Goal: Task Accomplishment & Management: Use online tool/utility

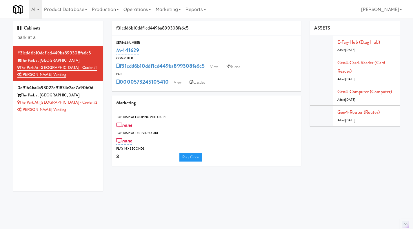
scroll to position [0, 0]
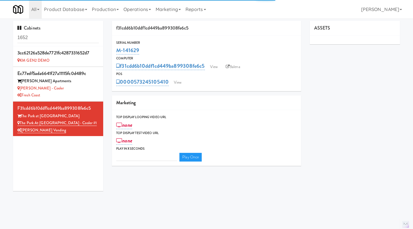
type input "3"
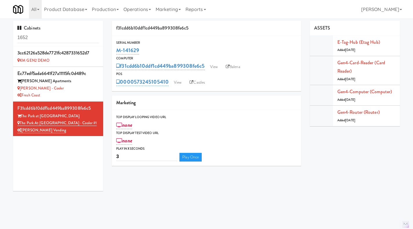
click at [37, 40] on input "1652" at bounding box center [57, 37] width 81 height 11
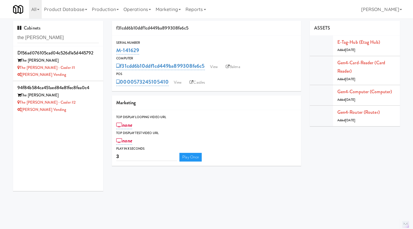
type input "the [PERSON_NAME]"
click at [75, 113] on div "[PERSON_NAME] Vending" at bounding box center [57, 109] width 81 height 7
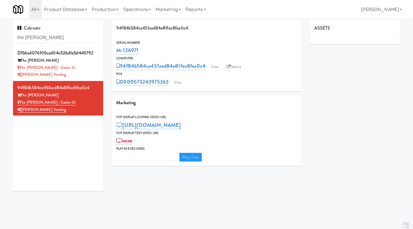
type input "3"
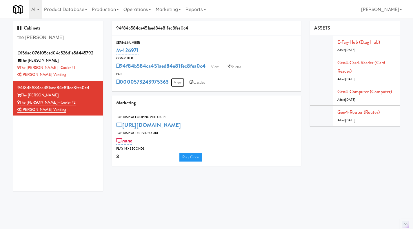
click at [177, 83] on link "View" at bounding box center [177, 82] width 13 height 9
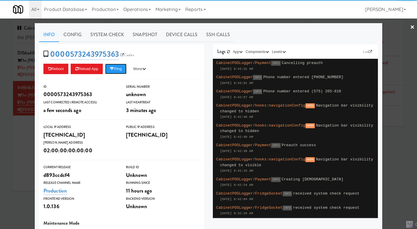
click at [113, 72] on button "Ping" at bounding box center [115, 69] width 21 height 10
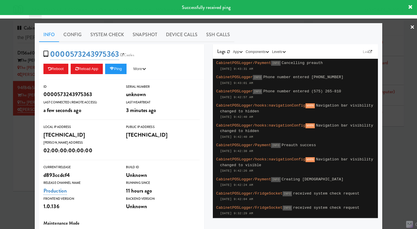
click at [18, 144] on div at bounding box center [208, 114] width 417 height 229
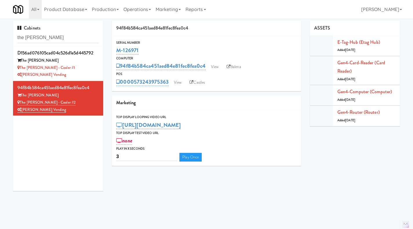
click at [82, 71] on div "[PERSON_NAME] Vending" at bounding box center [57, 74] width 81 height 7
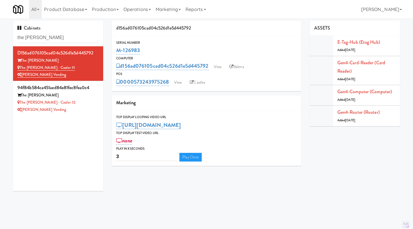
drag, startPoint x: 170, startPoint y: 87, endPoint x: 134, endPoint y: 89, distance: 35.9
click at [134, 89] on div "Serial Number M-126983 Computer d156ad076105cad04c526d1e5d445792 View Balena PO…" at bounding box center [206, 64] width 189 height 56
copy link "573243975268"
click at [167, 92] on div "d156ad076105cad04c526d1e5d445792 Serial Number M-126983 Computer d156ad076105ca…" at bounding box center [206, 95] width 198 height 149
drag, startPoint x: 168, startPoint y: 89, endPoint x: 134, endPoint y: 85, distance: 34.2
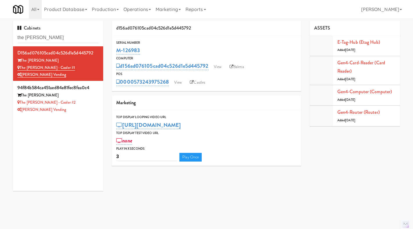
click at [134, 85] on div "Serial Number M-126983 Computer d156ad076105cad04c526d1e5d445792 View Balena PO…" at bounding box center [206, 64] width 189 height 56
copy link "573243975268"
click at [169, 90] on div "Serial Number M-126983 Computer d156ad076105cad04c526d1e5d445792 View Balena PO…" at bounding box center [206, 64] width 189 height 56
drag, startPoint x: 172, startPoint y: 87, endPoint x: 135, endPoint y: 88, distance: 36.8
click at [135, 88] on div "Serial Number M-126983 Computer d156ad076105cad04c526d1e5d445792 View Balena PO…" at bounding box center [206, 64] width 189 height 56
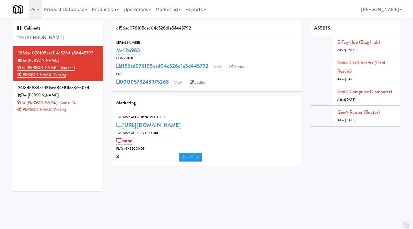
click at [69, 113] on div "[PERSON_NAME] Vending" at bounding box center [57, 109] width 81 height 7
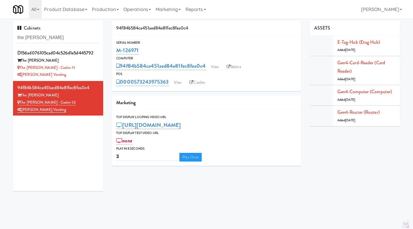
drag, startPoint x: 169, startPoint y: 87, endPoint x: 136, endPoint y: 87, distance: 33.3
click at [136, 87] on div "Serial Number M-126971 Computer 94f84b584ca451aed84e81fec8fea0c4 View Balena PO…" at bounding box center [206, 64] width 189 height 56
copy link "573243975363"
click at [182, 85] on link "View" at bounding box center [177, 82] width 13 height 9
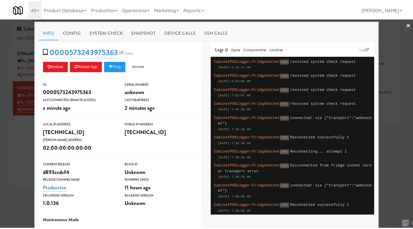
scroll to position [2, 0]
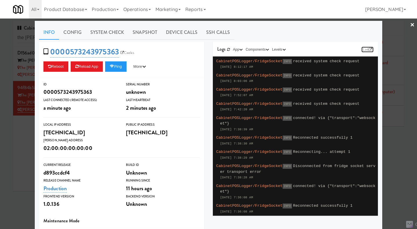
click at [369, 49] on icon at bounding box center [370, 49] width 3 height 3
click at [23, 152] on div at bounding box center [208, 114] width 417 height 229
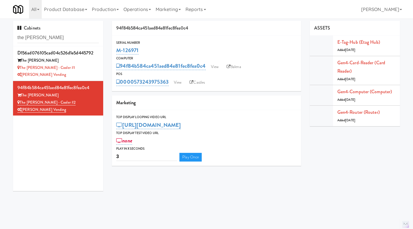
drag, startPoint x: 157, startPoint y: 50, endPoint x: 115, endPoint y: 50, distance: 42.6
click at [115, 50] on div "Serial Number M-126971" at bounding box center [206, 48] width 189 height 16
copy link "M-126971"
click at [76, 73] on div "[PERSON_NAME] Vending" at bounding box center [57, 74] width 81 height 7
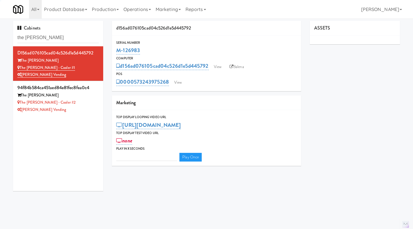
type input "3"
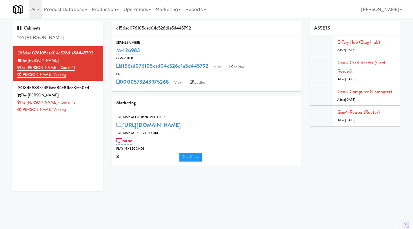
drag, startPoint x: 147, startPoint y: 52, endPoint x: 113, endPoint y: 52, distance: 33.6
click at [113, 52] on div "Serial Number M-126983" at bounding box center [206, 48] width 189 height 16
copy link "M-126983"
click at [162, 44] on div "Serial Number" at bounding box center [206, 43] width 180 height 6
drag, startPoint x: 142, startPoint y: 51, endPoint x: 114, endPoint y: 50, distance: 27.8
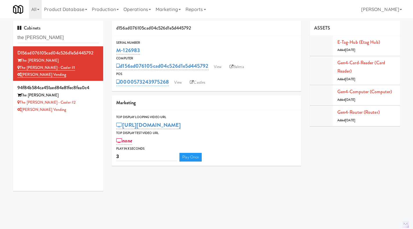
click at [114, 50] on div "Serial Number M-126983" at bounding box center [206, 48] width 189 height 16
copy link "M-126983"
click at [88, 98] on div "The [PERSON_NAME]" at bounding box center [57, 95] width 81 height 7
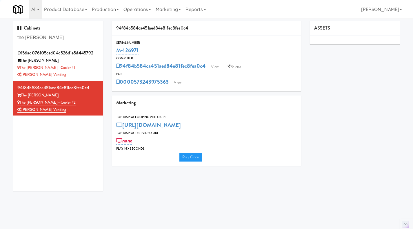
type input "3"
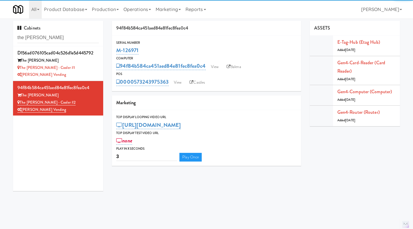
drag, startPoint x: 145, startPoint y: 49, endPoint x: 114, endPoint y: 48, distance: 31.3
click at [114, 48] on div "Serial Number M-126971" at bounding box center [206, 48] width 189 height 16
copy link "M-126971"
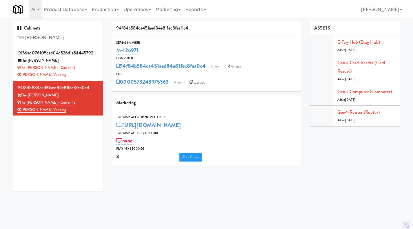
click at [83, 69] on div "The [PERSON_NAME] - Cooler #1" at bounding box center [57, 67] width 81 height 7
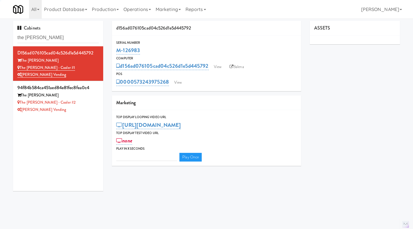
type input "3"
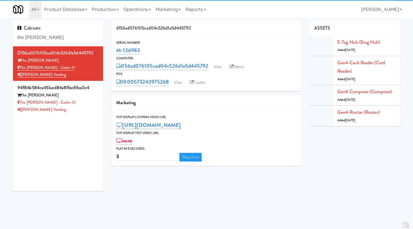
drag, startPoint x: 150, startPoint y: 49, endPoint x: 114, endPoint y: 50, distance: 35.9
click at [114, 50] on div "Serial Number M-126983" at bounding box center [206, 48] width 189 height 16
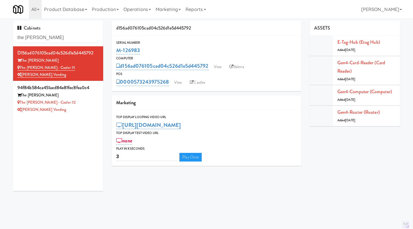
copy link "M-126983"
click at [145, 52] on div "M-126983" at bounding box center [206, 50] width 180 height 10
drag, startPoint x: 145, startPoint y: 51, endPoint x: 115, endPoint y: 50, distance: 30.1
click at [115, 50] on div "Serial Number M-126983" at bounding box center [206, 48] width 189 height 16
copy link "M-126983"
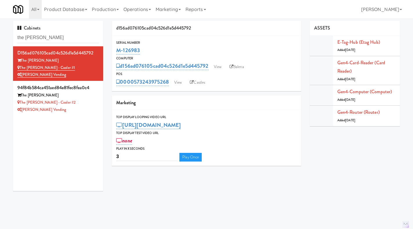
click at [90, 109] on div "[PERSON_NAME] Vending" at bounding box center [57, 109] width 81 height 7
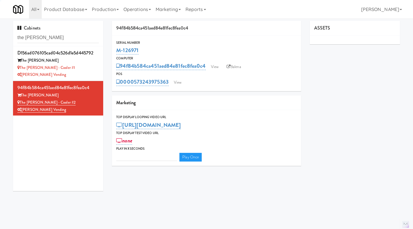
type input "3"
click at [88, 69] on div "The [PERSON_NAME] - Cooler #1" at bounding box center [57, 67] width 81 height 7
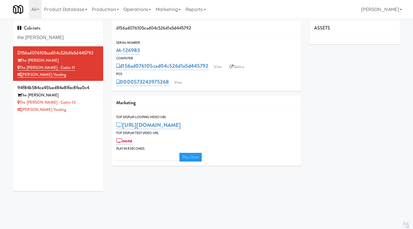
type input "3"
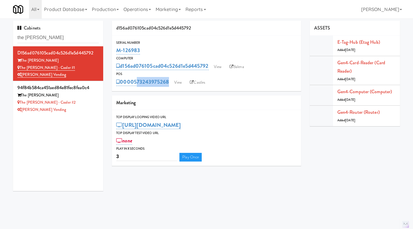
drag, startPoint x: 171, startPoint y: 88, endPoint x: 135, endPoint y: 87, distance: 36.2
click at [135, 87] on div "Serial Number M-126983 Computer d156ad076105cad04c526d1e5d445792 View Balena PO…" at bounding box center [206, 64] width 189 height 56
copy div "573243975268 View Castles"
click at [82, 106] on div "[PERSON_NAME] Vending" at bounding box center [57, 109] width 81 height 7
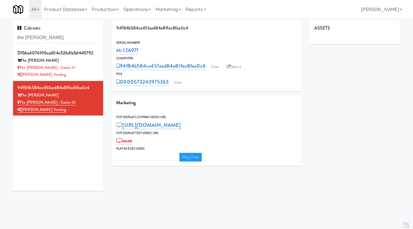
type input "3"
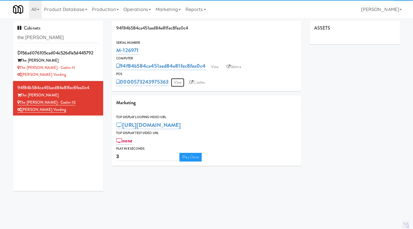
click at [176, 83] on link "View" at bounding box center [177, 82] width 13 height 9
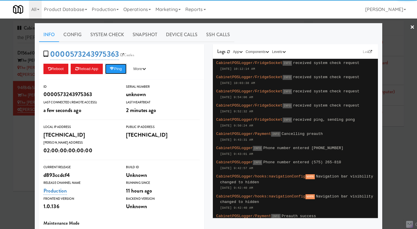
click at [115, 69] on button "Ping" at bounding box center [115, 69] width 21 height 10
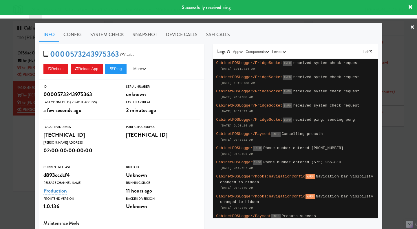
drag, startPoint x: 16, startPoint y: 152, endPoint x: 28, endPoint y: 142, distance: 15.4
click at [16, 152] on div at bounding box center [208, 114] width 417 height 229
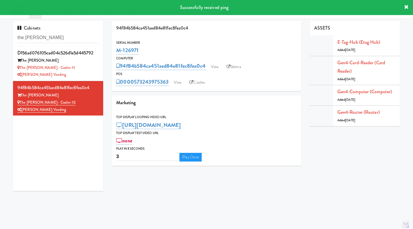
click at [85, 73] on div "[PERSON_NAME] Vending" at bounding box center [57, 74] width 81 height 7
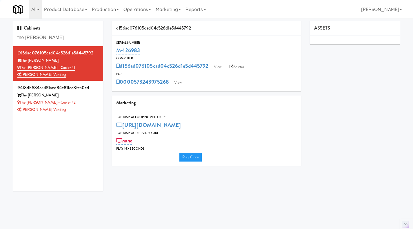
type input "3"
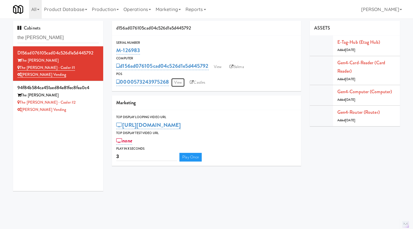
click at [176, 84] on link "View" at bounding box center [177, 82] width 13 height 9
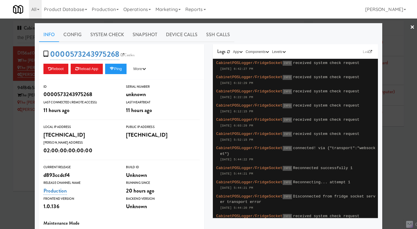
click at [19, 137] on div at bounding box center [208, 114] width 417 height 229
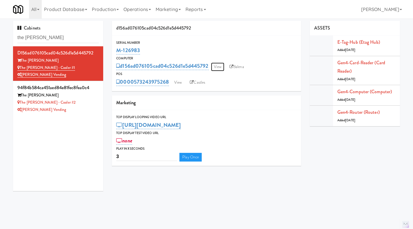
click at [220, 63] on link "View" at bounding box center [217, 67] width 13 height 9
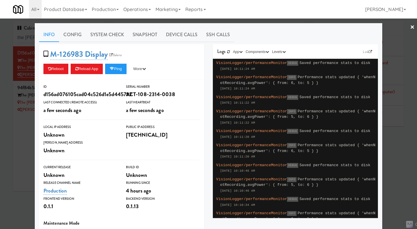
drag, startPoint x: 18, startPoint y: 129, endPoint x: 21, endPoint y: 127, distance: 3.2
click at [18, 129] on div at bounding box center [208, 114] width 417 height 229
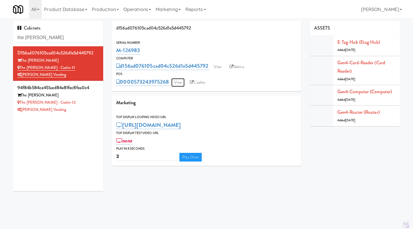
click at [178, 83] on link "View" at bounding box center [177, 82] width 13 height 9
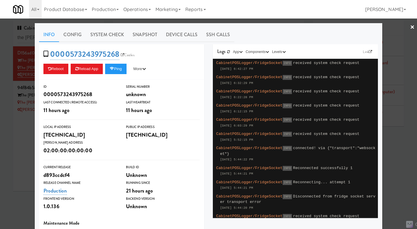
drag, startPoint x: 27, startPoint y: 141, endPoint x: 25, endPoint y: 147, distance: 6.4
click at [27, 141] on div at bounding box center [208, 114] width 417 height 229
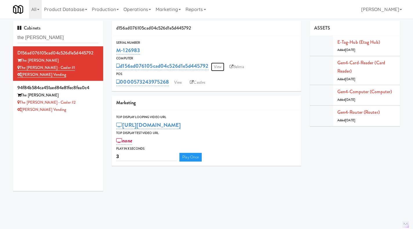
click at [221, 68] on link "View" at bounding box center [217, 67] width 13 height 9
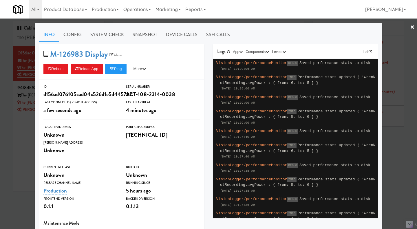
click at [177, 34] on link "Device Calls" at bounding box center [182, 35] width 40 height 14
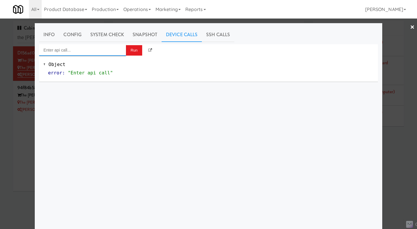
click at [100, 47] on input "Enter api call..." at bounding box center [82, 50] width 87 height 12
click at [93, 65] on div "[URL][TECHNICAL_ID]" at bounding box center [80, 67] width 78 height 8
type input "POS App Reload"
click at [132, 52] on button "Run" at bounding box center [134, 50] width 16 height 10
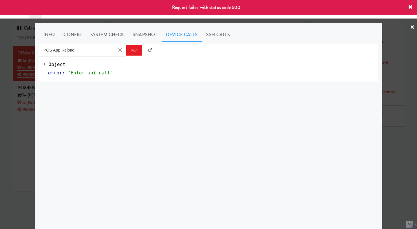
click at [390, 138] on div at bounding box center [208, 114] width 417 height 229
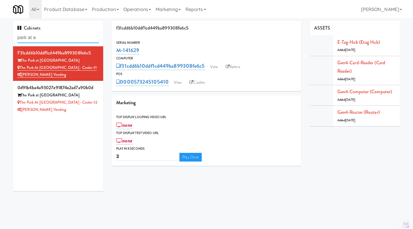
click at [49, 36] on input "park at a" at bounding box center [57, 37] width 81 height 11
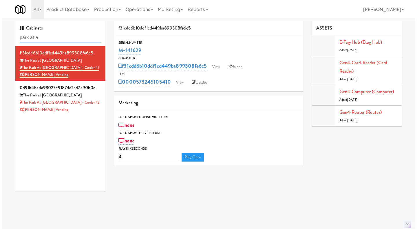
scroll to position [0, 0]
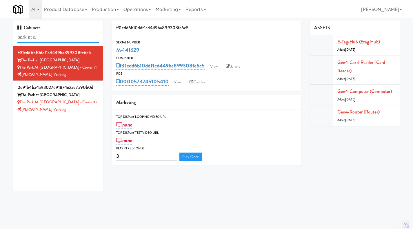
click at [49, 36] on input "park at a" at bounding box center [57, 37] width 81 height 11
paste input "M-111014"
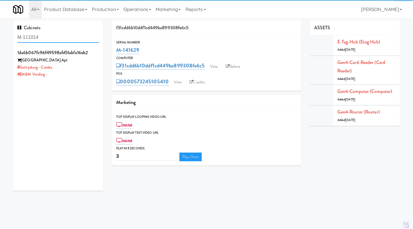
type input "M-111014"
click at [75, 67] on div "Gettysburg - Combo" at bounding box center [57, 67] width 81 height 7
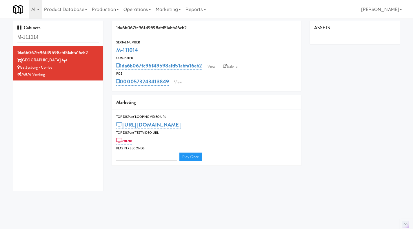
type input "3"
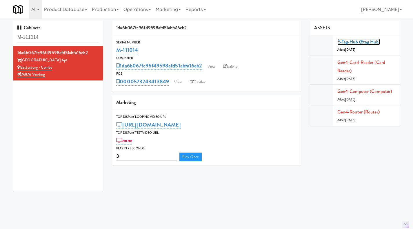
click at [344, 40] on link "E-tag-hub (Etag Hub)" at bounding box center [358, 42] width 43 height 7
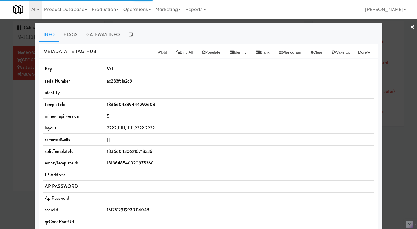
click at [141, 127] on span "2222,11111,11111,2222,2222" at bounding box center [131, 128] width 48 height 7
copy span "2222,11111,11111,2222,2222"
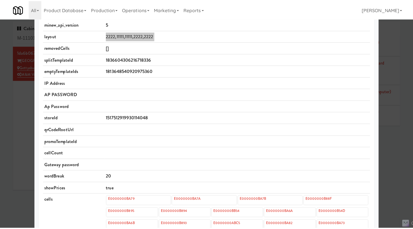
scroll to position [58, 0]
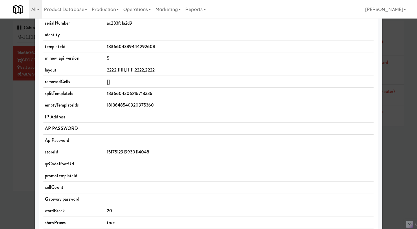
click at [406, 58] on div at bounding box center [208, 114] width 417 height 229
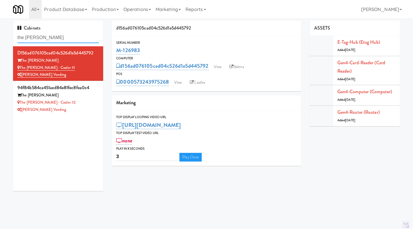
drag, startPoint x: 0, startPoint y: 0, endPoint x: 53, endPoint y: 39, distance: 66.0
click at [53, 39] on input "the sutton" at bounding box center [57, 37] width 81 height 11
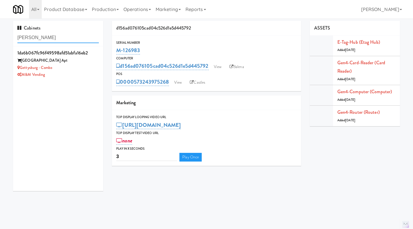
type input "gettys"
click at [76, 74] on div "M&M Vending" at bounding box center [57, 74] width 81 height 7
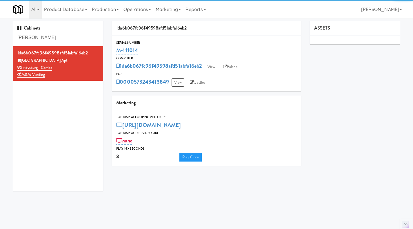
click at [176, 82] on link "View" at bounding box center [177, 82] width 13 height 9
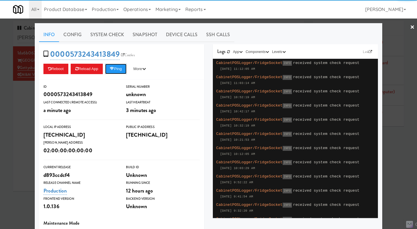
click at [115, 71] on button "Ping" at bounding box center [115, 69] width 21 height 10
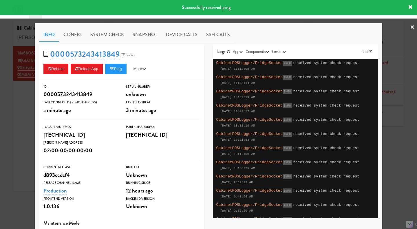
click at [17, 120] on div at bounding box center [208, 114] width 417 height 229
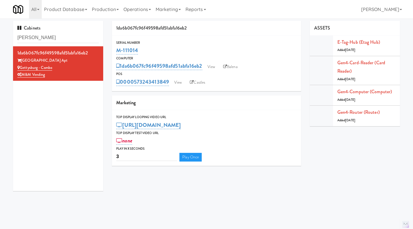
click at [137, 6] on link "Operations" at bounding box center [137, 9] width 32 height 19
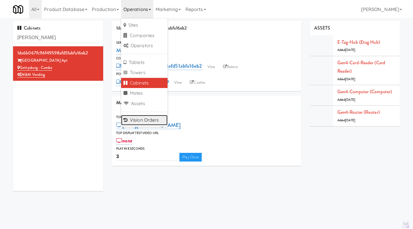
click at [149, 121] on link "Vision Orders" at bounding box center [144, 120] width 46 height 10
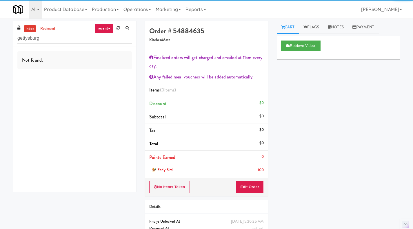
type input "gettysburg"
click at [53, 28] on link "reviewed" at bounding box center [48, 28] width 18 height 7
